Goal: Check status

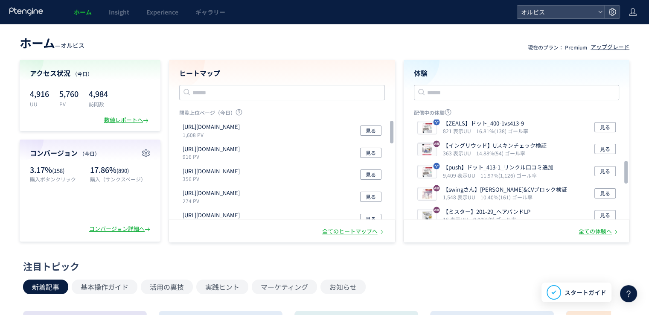
scroll to position [183, 0]
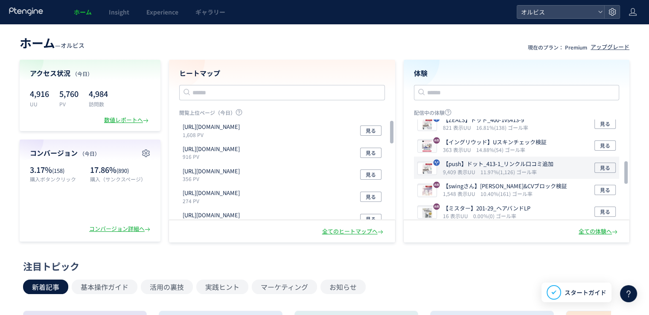
click at [483, 162] on p "【push】ドット_413-1_リンクル口コミ追加" at bounding box center [498, 164] width 111 height 8
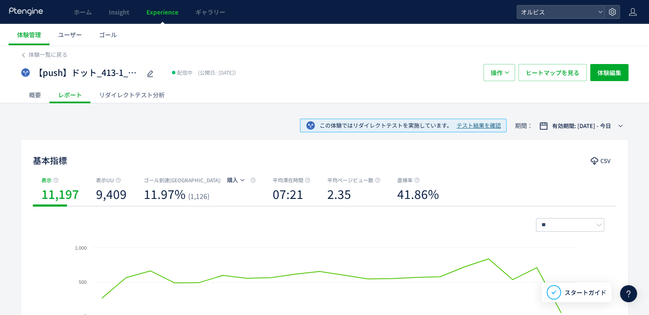
click at [472, 122] on span "テスト結果を確認" at bounding box center [479, 126] width 44 height 8
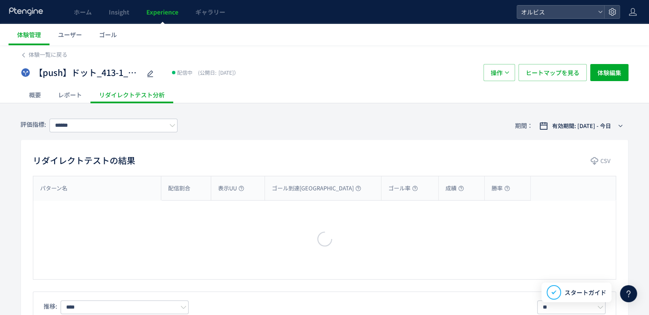
type input "**"
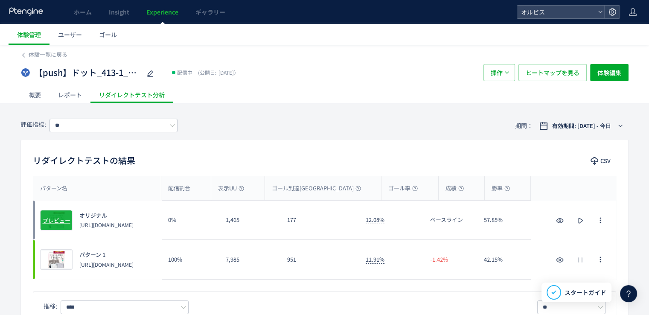
click at [50, 220] on span "プレビュー" at bounding box center [57, 220] width 28 height 8
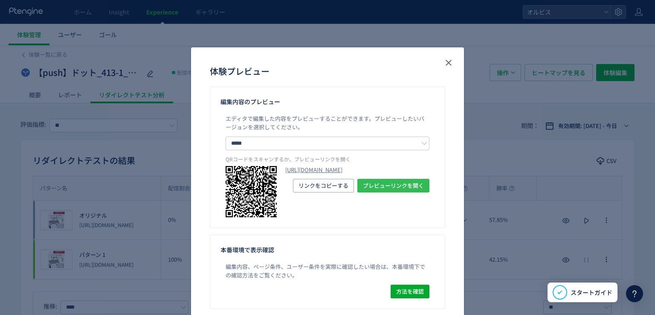
click at [390, 192] on span "プレビューリンクを開く" at bounding box center [393, 186] width 61 height 14
click at [113, 207] on div "体験プレビュー 編集内容のプレビュー エディタで編集した内容をプレビューすることができます。 プレビューしたいバージョンを選択してください。 ***** オリ…" at bounding box center [327, 157] width 655 height 315
click at [444, 67] on icon "close" at bounding box center [449, 63] width 10 height 10
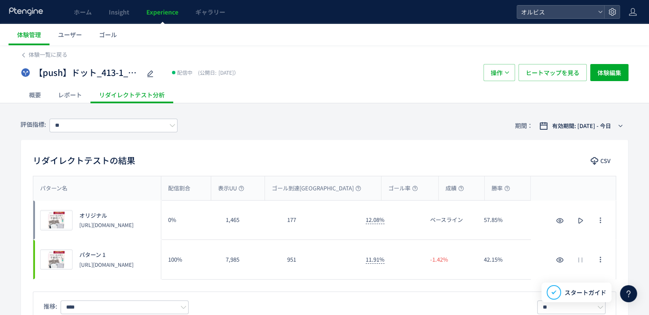
click at [106, 262] on p "[URL][DOMAIN_NAME]" at bounding box center [106, 264] width 54 height 7
click at [53, 262] on span "プレビュー" at bounding box center [57, 260] width 28 height 8
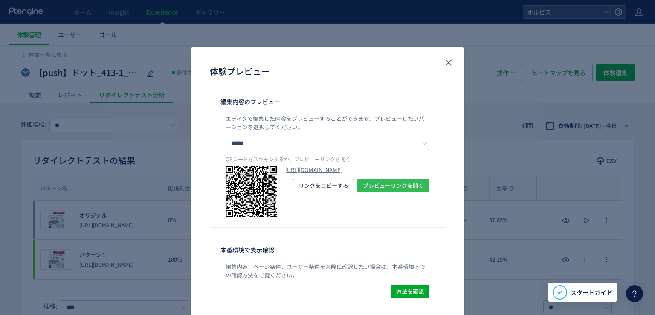
click at [376, 192] on span "プレビューリンクを開く" at bounding box center [393, 186] width 61 height 14
click at [449, 60] on use "close" at bounding box center [449, 63] width 6 height 6
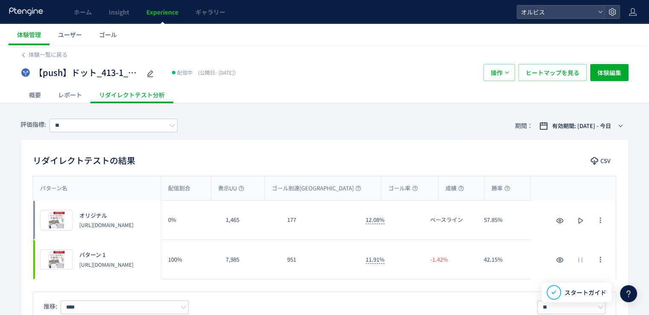
drag, startPoint x: 113, startPoint y: 230, endPoint x: 80, endPoint y: 219, distance: 34.1
click at [80, 221] on p "[URL][DOMAIN_NAME]" at bounding box center [106, 224] width 54 height 7
copy p "[URL][DOMAIN_NAME]"
click at [212, 13] on span "ギャラリー" at bounding box center [210, 12] width 30 height 9
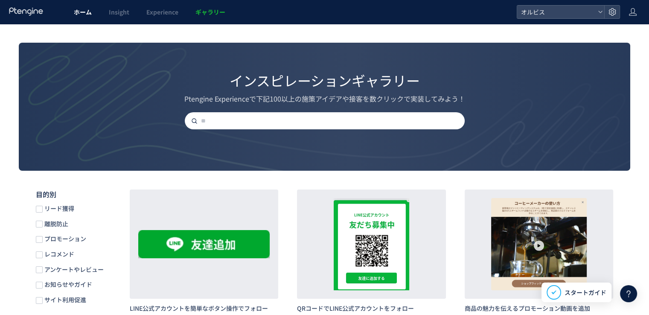
click at [82, 17] on link "ホーム" at bounding box center [82, 12] width 35 height 24
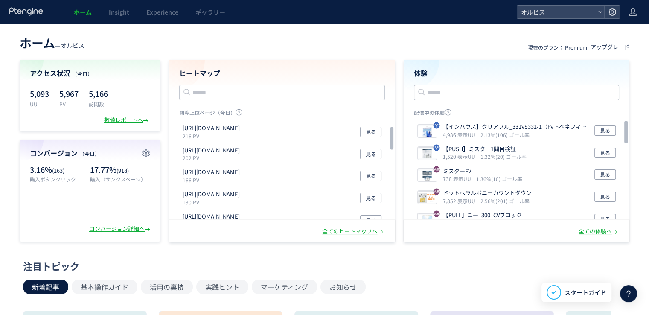
scroll to position [28, 0]
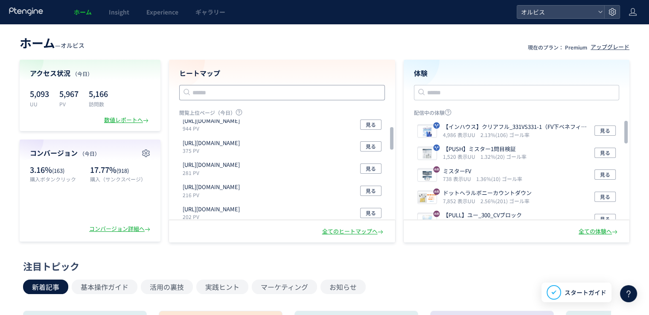
click at [252, 95] on input "text" at bounding box center [282, 92] width 206 height 15
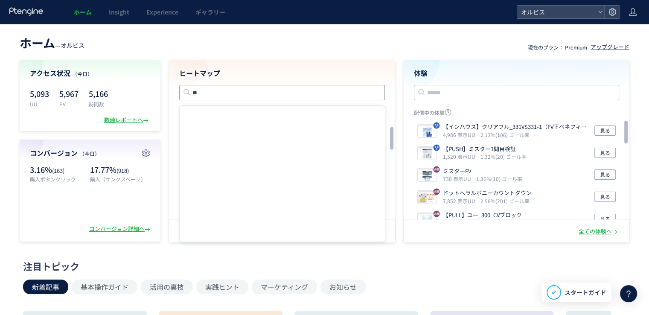
type input "*"
type input "****"
click at [274, 79] on div "ヒートマップ **** 有効なURLを入れてください。 閲覧上位ページ（今日） [URL][DOMAIN_NAME] 1,656 PV 見る [URL][DO…" at bounding box center [282, 140] width 226 height 160
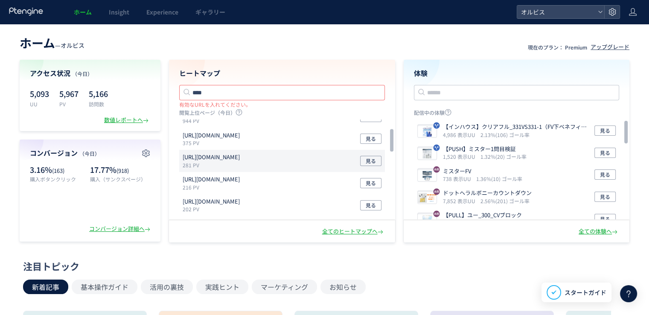
scroll to position [39, 0]
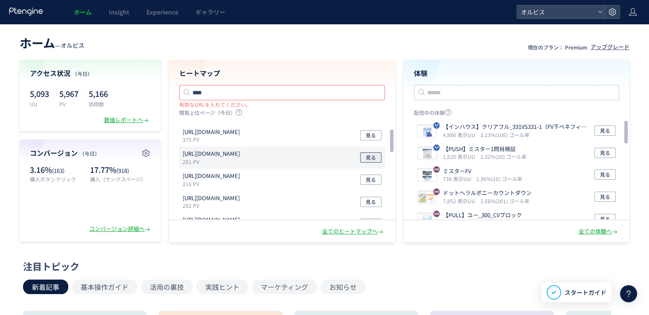
click at [372, 156] on span "見る" at bounding box center [371, 157] width 10 height 10
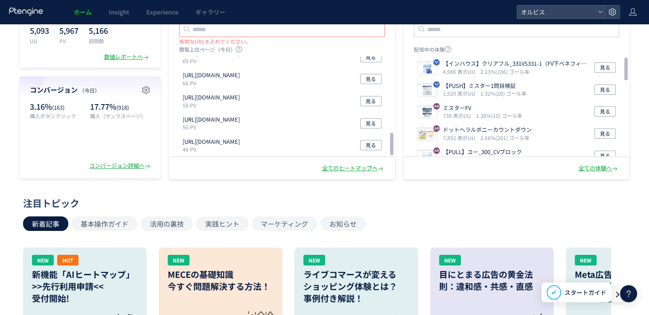
scroll to position [61, 0]
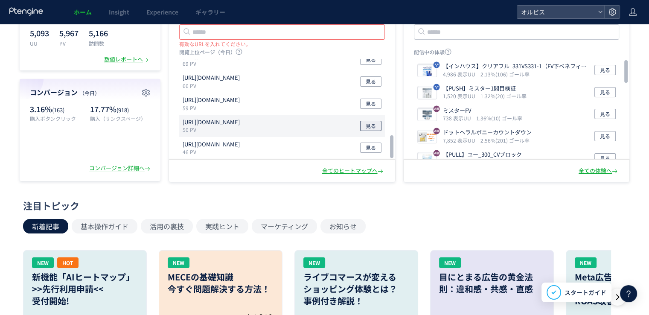
click at [369, 125] on span "見る" at bounding box center [371, 126] width 10 height 10
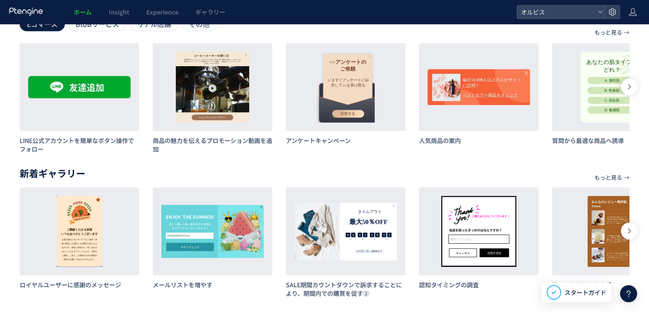
scroll to position [0, 0]
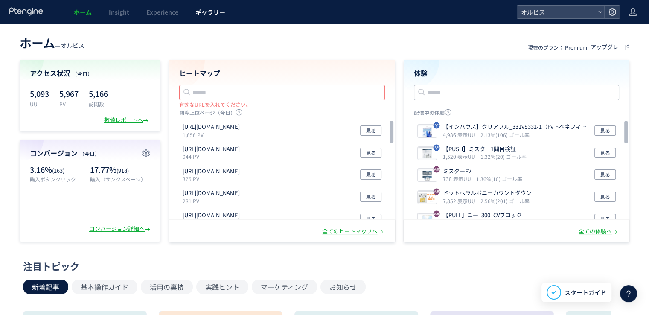
click at [210, 14] on span "ギャラリー" at bounding box center [210, 12] width 30 height 9
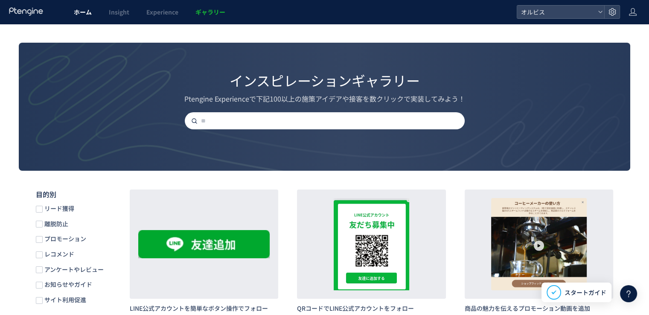
click at [87, 12] on span "ホーム" at bounding box center [83, 12] width 18 height 9
